Goal: Task Accomplishment & Management: Complete application form

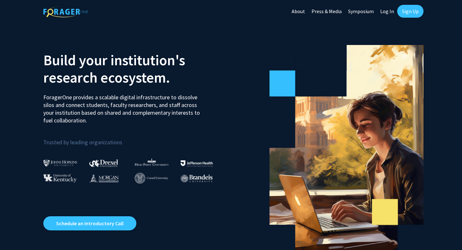
click at [406, 10] on link "Sign Up" at bounding box center [410, 11] width 26 height 13
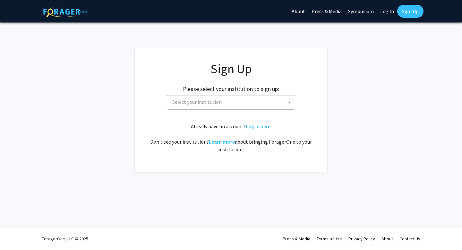
click at [212, 99] on span "Select your institution" at bounding box center [196, 102] width 49 height 6
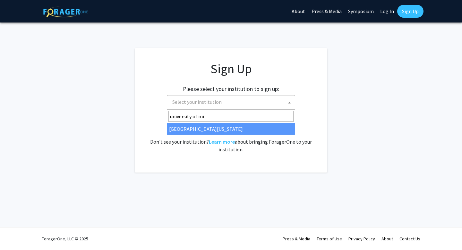
type input "university of mi"
select select "33"
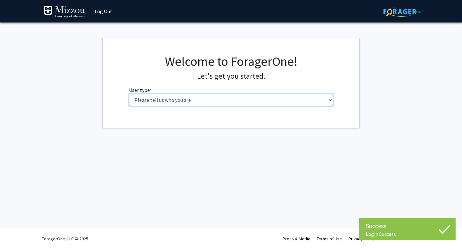
click at [175, 101] on select "Please tell us who you are Undergraduate Student Master's Student Doctoral Cand…" at bounding box center [231, 100] width 204 height 12
select select "1: undergrad"
click at [129, 94] on select "Please tell us who you are Undergraduate Student Master's Student Doctoral Cand…" at bounding box center [231, 100] width 204 height 12
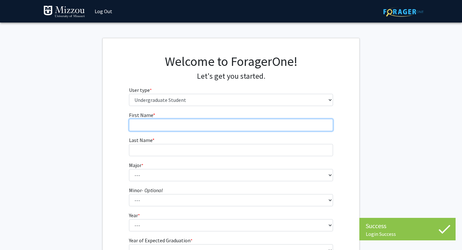
click at [191, 127] on input "First Name * required" at bounding box center [231, 125] width 204 height 12
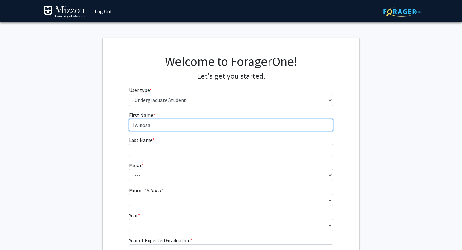
type input "Iwinosa"
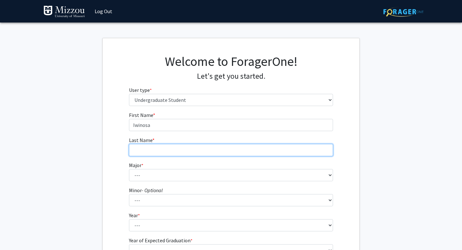
click at [185, 148] on input "Last Name * required" at bounding box center [231, 150] width 204 height 12
type input "Egharevba"
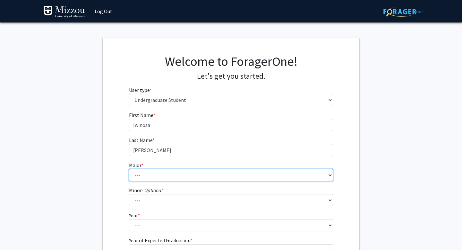
click at [178, 180] on select "--- Agribusiness Management Agricultural Education Agricultural Education: Comm…" at bounding box center [231, 175] width 204 height 12
select select "21: 2516"
click at [129, 169] on select "--- Agribusiness Management Agricultural Education Agricultural Education: Comm…" at bounding box center [231, 175] width 204 height 12
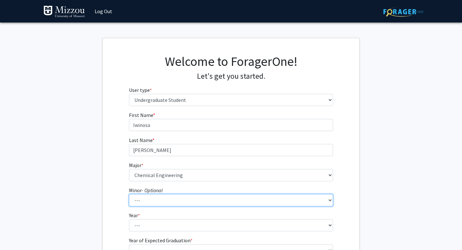
click at [158, 200] on select "--- Accountancy Aerospace Engineering Aerospace Studies Agribusiness Management…" at bounding box center [231, 200] width 204 height 12
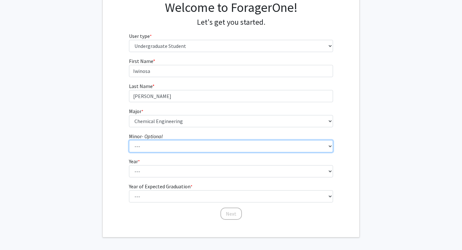
scroll to position [56, 0]
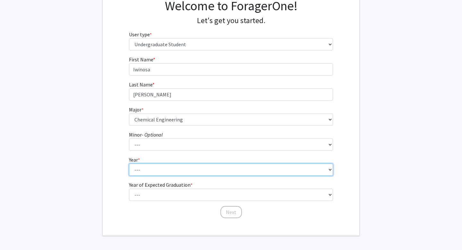
click at [154, 172] on select "--- First-year Sophomore Junior Senior Postbaccalaureate Certificate" at bounding box center [231, 169] width 204 height 12
select select "2: sophomore"
click at [129, 163] on select "--- First-year Sophomore Junior Senior Postbaccalaureate Certificate" at bounding box center [231, 169] width 204 height 12
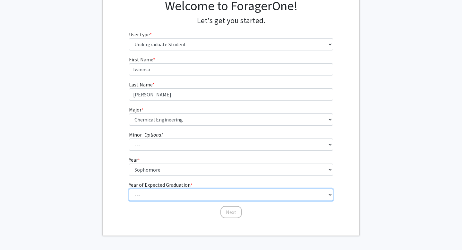
click at [159, 191] on select "--- 2025 2026 2027 2028 2029 2030 2031 2032 2033 2034" at bounding box center [231, 194] width 204 height 12
select select "4: 2028"
click at [129, 188] on select "--- 2025 2026 2027 2028 2029 2030 2031 2032 2033 2034" at bounding box center [231, 194] width 204 height 12
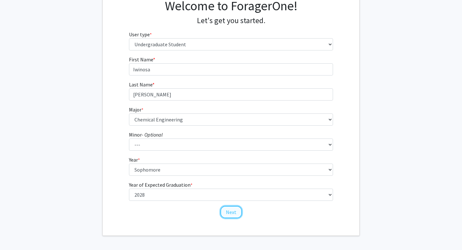
click at [233, 211] on button "Next" at bounding box center [232, 212] width 22 height 12
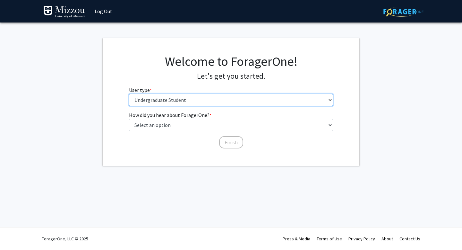
click at [212, 99] on select "Please tell us who you are Undergraduate Student Master's Student Doctoral Cand…" at bounding box center [231, 100] width 204 height 12
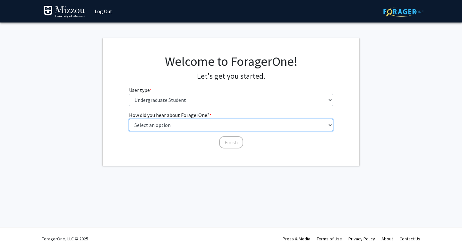
click at [181, 123] on select "Select an option Peer/student recommendation Faculty/staff recommendation Unive…" at bounding box center [231, 125] width 204 height 12
select select "3: university_website"
click at [129, 119] on select "Select an option Peer/student recommendation Faculty/staff recommendation Unive…" at bounding box center [231, 125] width 204 height 12
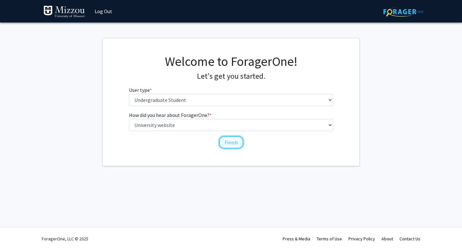
click at [225, 140] on button "Finish" at bounding box center [231, 142] width 24 height 12
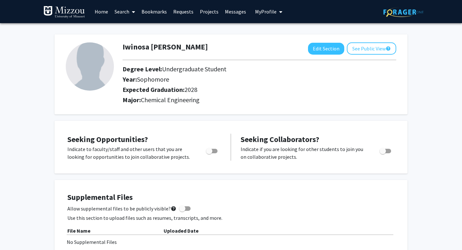
click at [126, 13] on link "Search" at bounding box center [124, 11] width 27 height 22
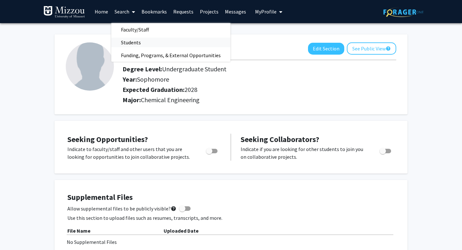
click at [136, 44] on span "Students" at bounding box center [130, 42] width 39 height 13
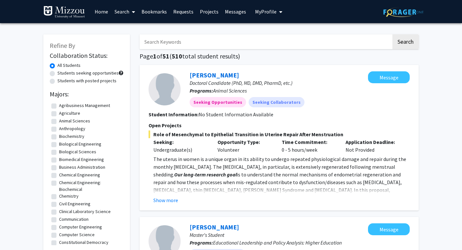
click at [127, 11] on link "Search" at bounding box center [124, 11] width 27 height 22
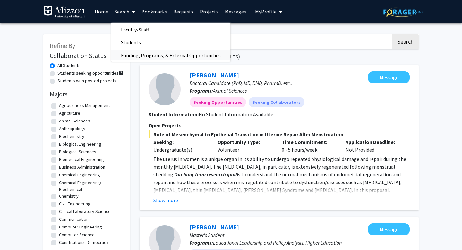
click at [139, 56] on span "Funding, Programs, & External Opportunities" at bounding box center [170, 55] width 119 height 13
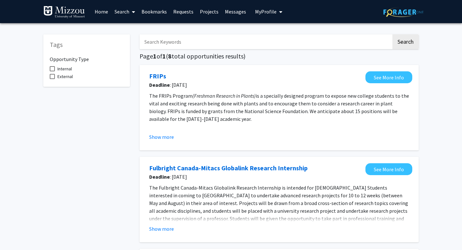
click at [103, 10] on link "Home" at bounding box center [101, 11] width 20 height 22
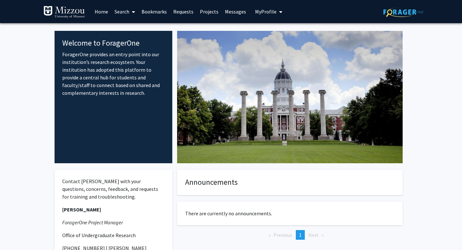
click at [126, 8] on link "Search" at bounding box center [124, 11] width 27 height 22
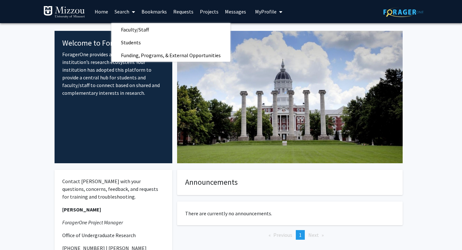
click at [154, 12] on link "Bookmarks" at bounding box center [154, 11] width 32 height 22
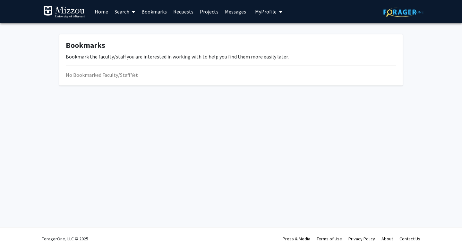
click at [179, 8] on link "Requests" at bounding box center [183, 11] width 27 height 22
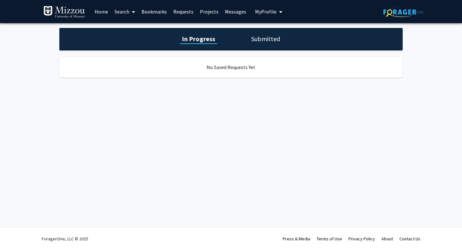
click at [213, 11] on link "Projects" at bounding box center [209, 11] width 25 height 22
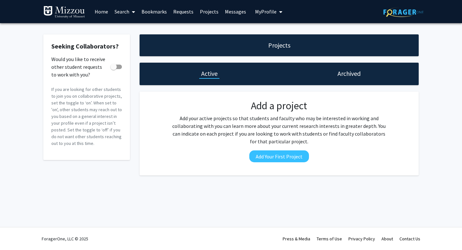
click at [232, 15] on link "Messages" at bounding box center [236, 11] width 28 height 22
